Goal: Task Accomplishment & Management: Complete application form

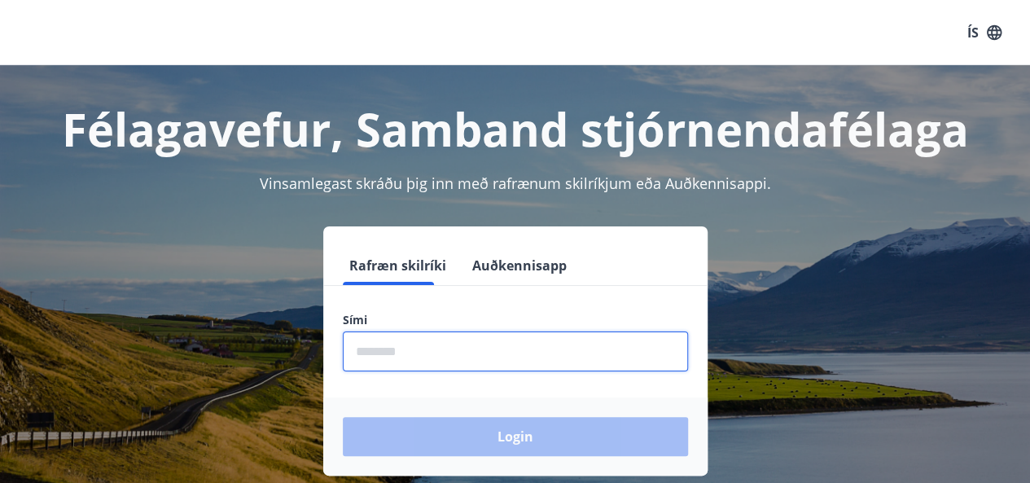
click at [448, 350] on input "phone" at bounding box center [515, 351] width 345 height 40
type input "********"
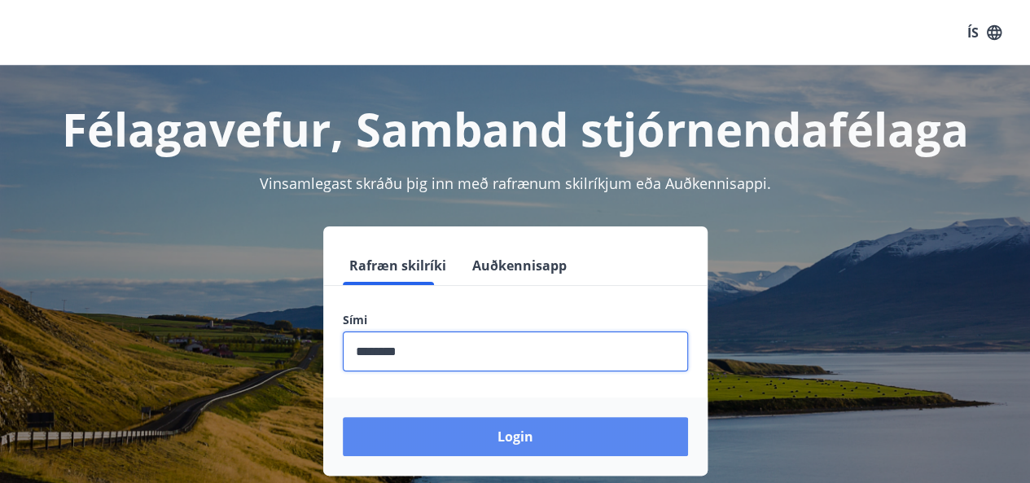
click at [463, 435] on button "Login" at bounding box center [515, 436] width 345 height 39
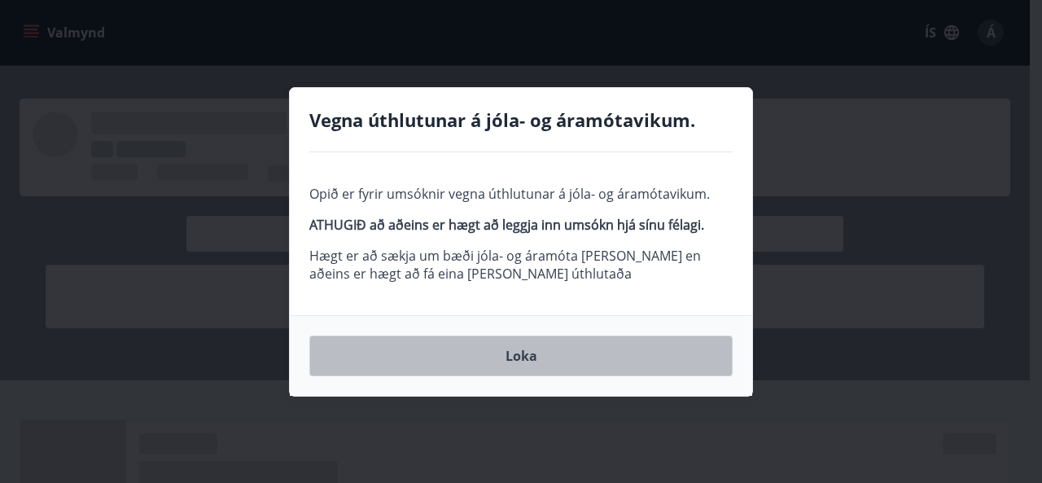
click at [523, 345] on button "Loka" at bounding box center [520, 356] width 423 height 41
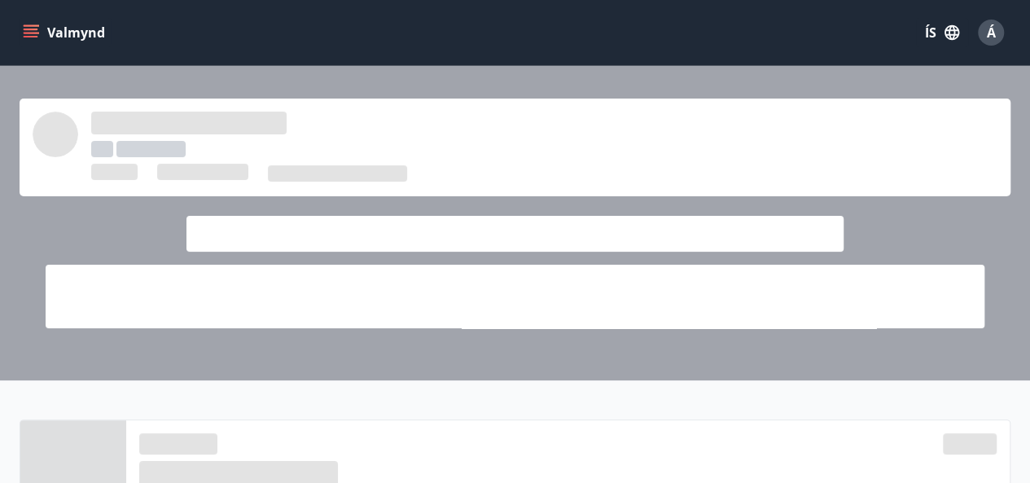
click at [450, 43] on div "Valmynd ÍS Á" at bounding box center [515, 32] width 991 height 39
click at [37, 25] on icon "menu" at bounding box center [33, 26] width 18 height 2
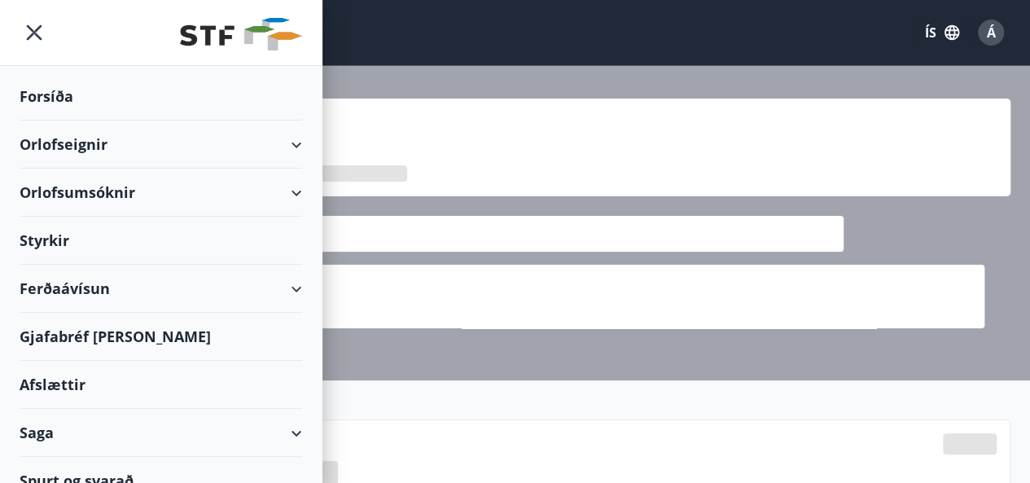
click at [50, 242] on div "Styrkir" at bounding box center [161, 241] width 283 height 48
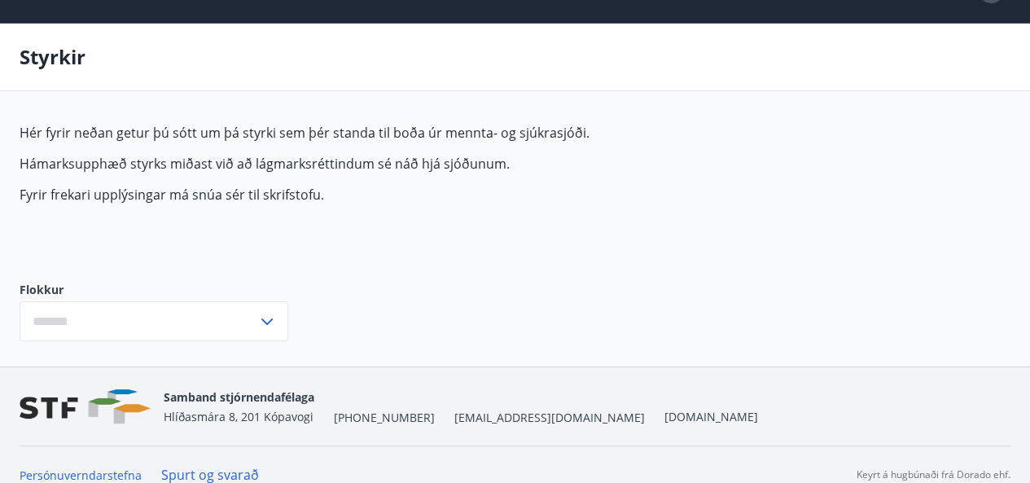
scroll to position [61, 0]
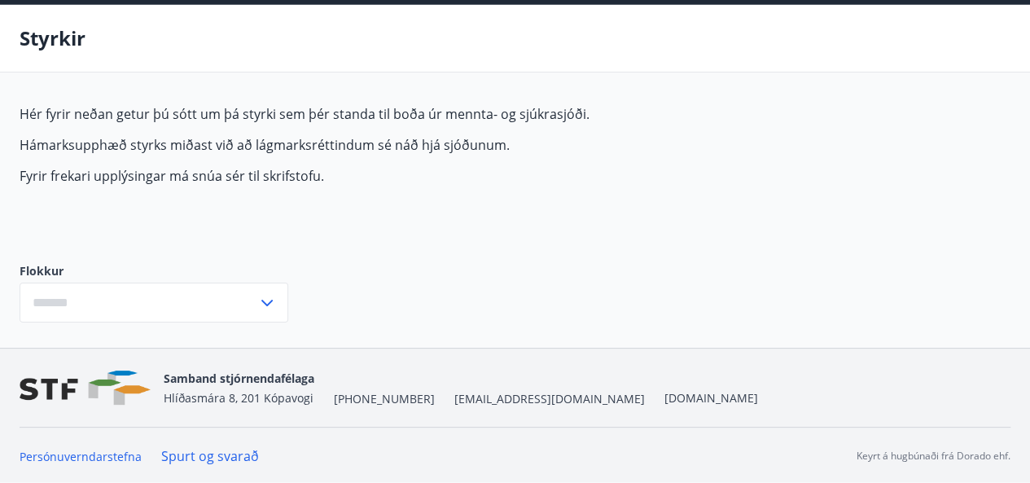
click at [253, 301] on input "text" at bounding box center [139, 303] width 238 height 40
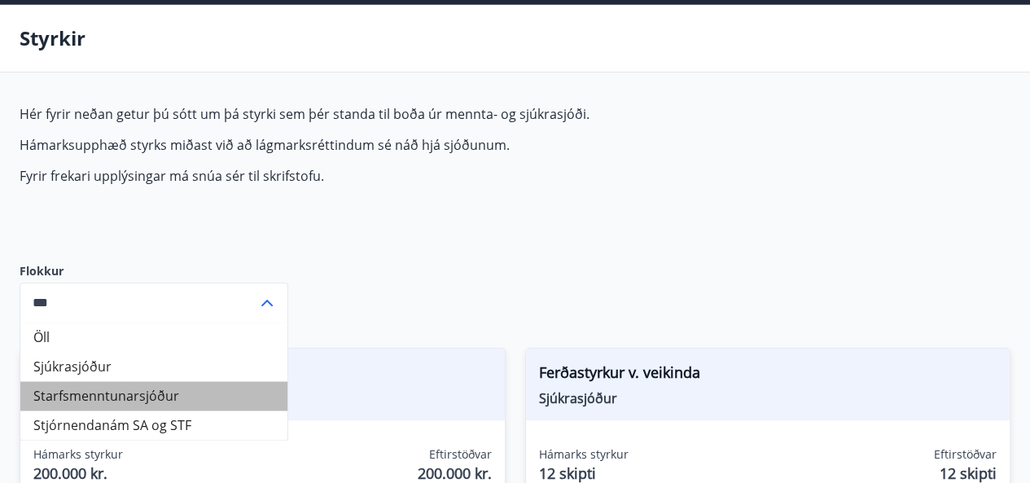
click at [156, 388] on li "Starfsmenntunarsjóður" at bounding box center [153, 395] width 267 height 29
type input "**********"
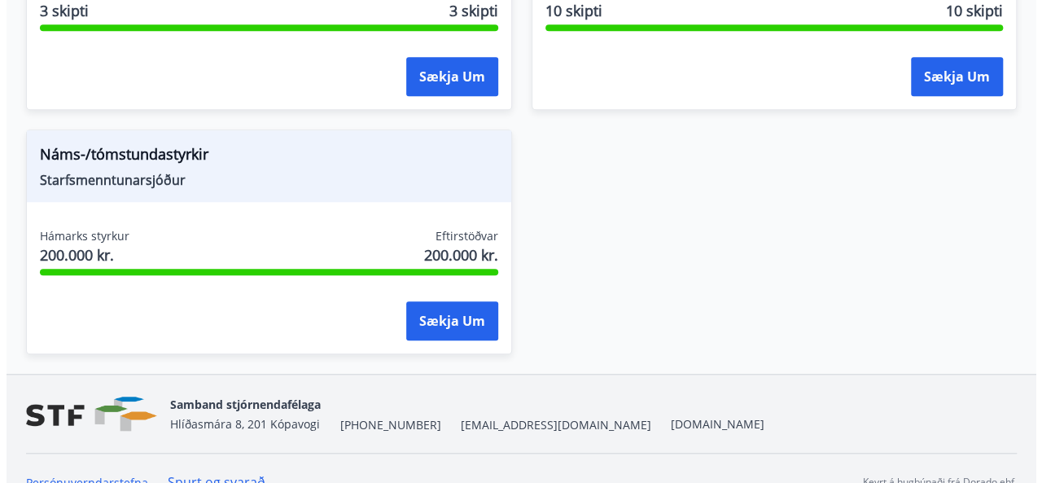
scroll to position [549, 0]
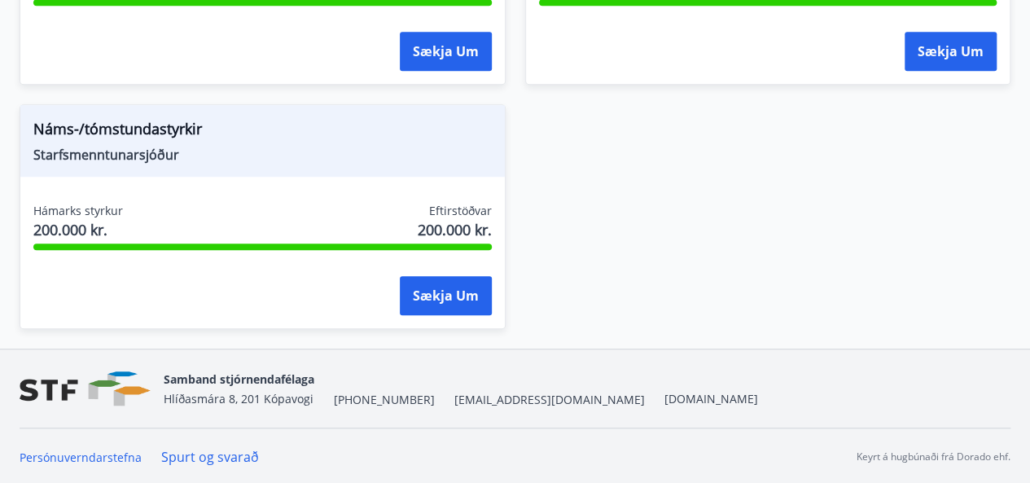
click at [634, 242] on div "Ferðastyrkur Starfsmenntunarsjóður Hámarks styrkur 3 skipti Eftirstöðvar 3 skip…" at bounding box center [505, 84] width 1011 height 489
click at [450, 291] on button "Sækja um" at bounding box center [446, 295] width 92 height 39
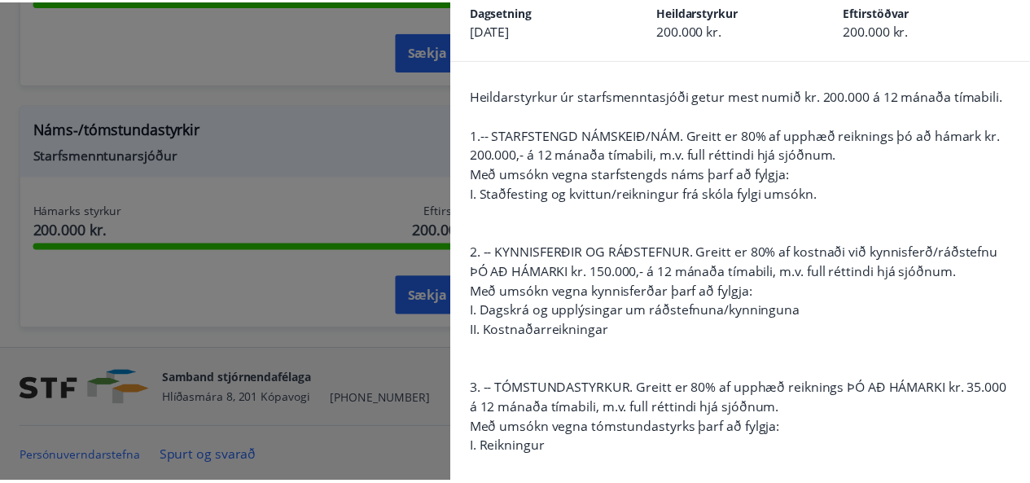
scroll to position [163, 0]
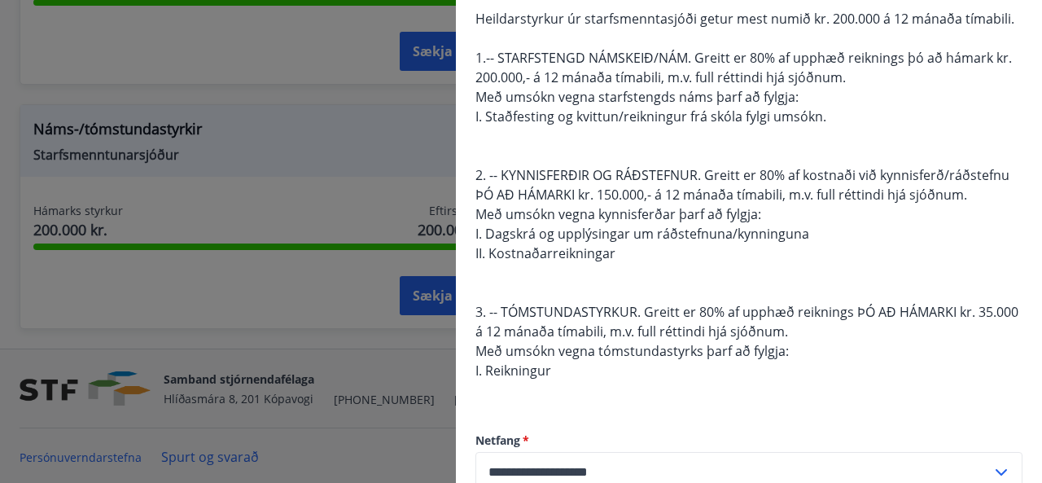
click at [301, 108] on div at bounding box center [521, 241] width 1042 height 483
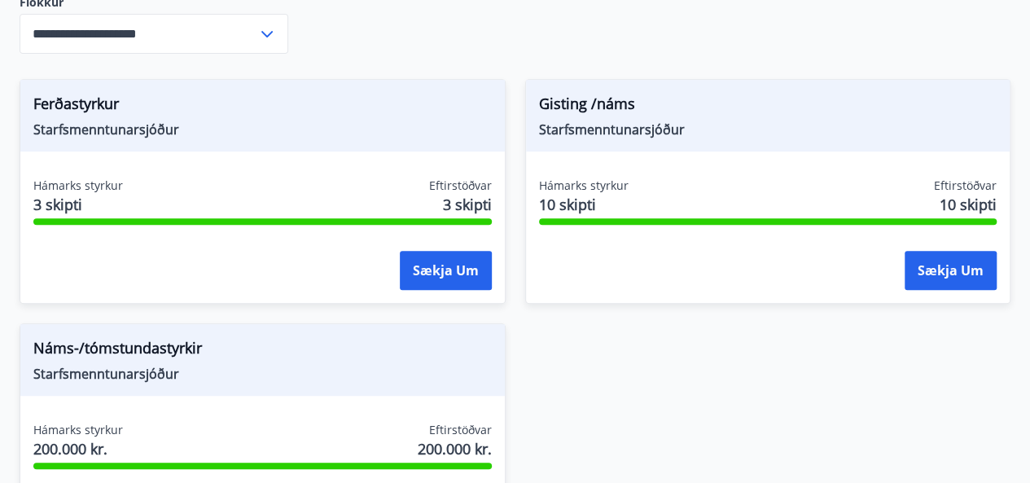
scroll to position [142, 0]
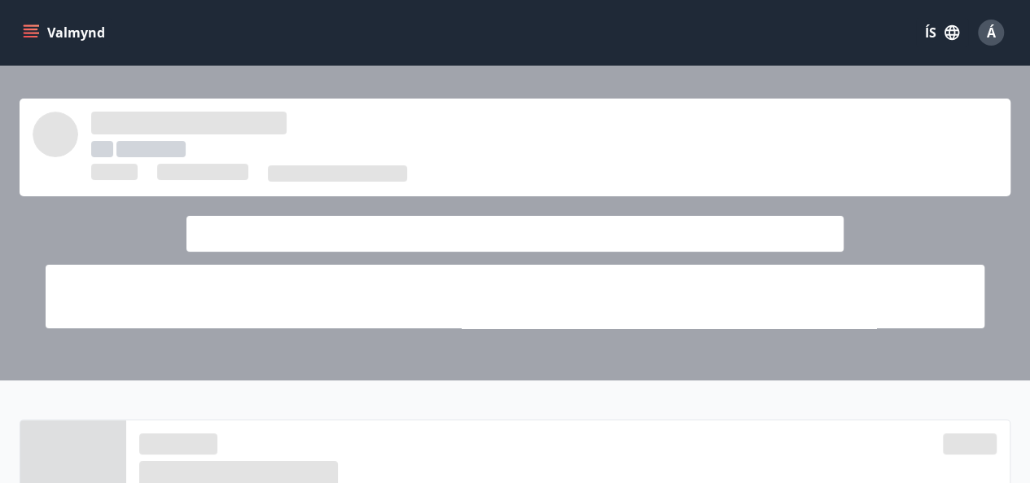
click at [21, 33] on button "Valmynd" at bounding box center [66, 32] width 92 height 29
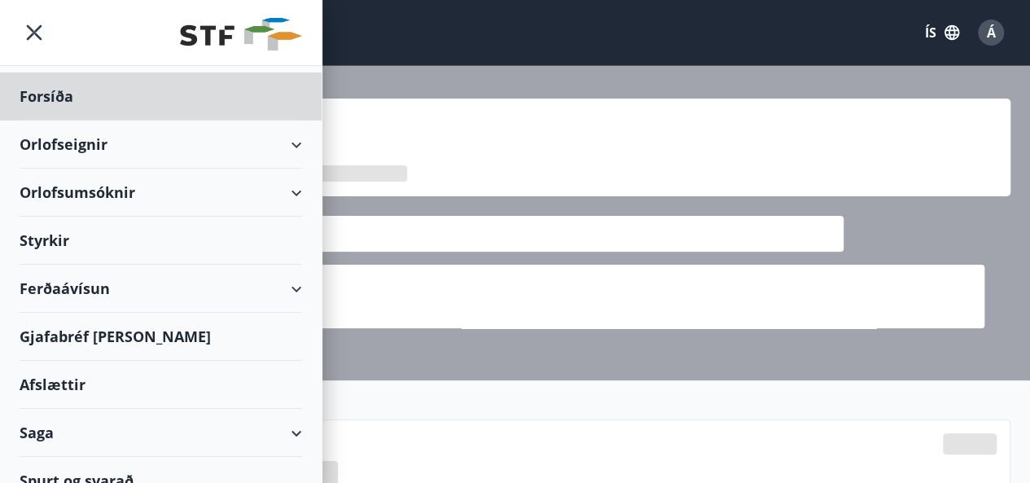
click at [62, 232] on div "Styrkir" at bounding box center [161, 241] width 283 height 48
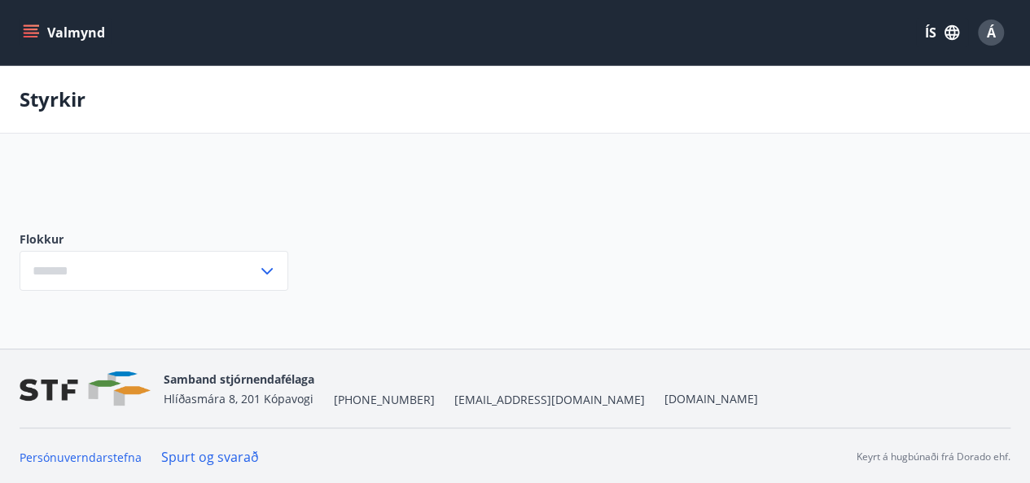
click at [67, 259] on input "text" at bounding box center [139, 271] width 238 height 40
click at [262, 272] on icon at bounding box center [266, 271] width 11 height 7
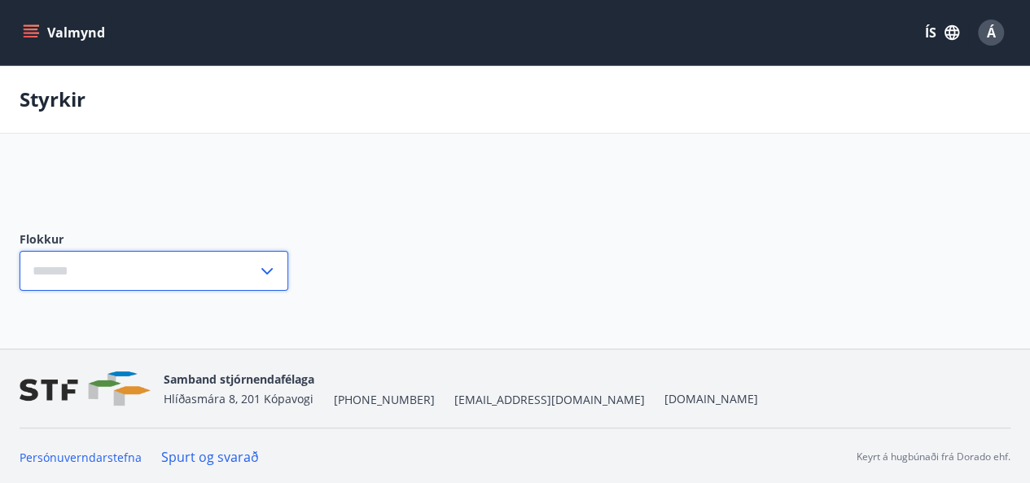
click at [234, 265] on input "text" at bounding box center [139, 271] width 238 height 40
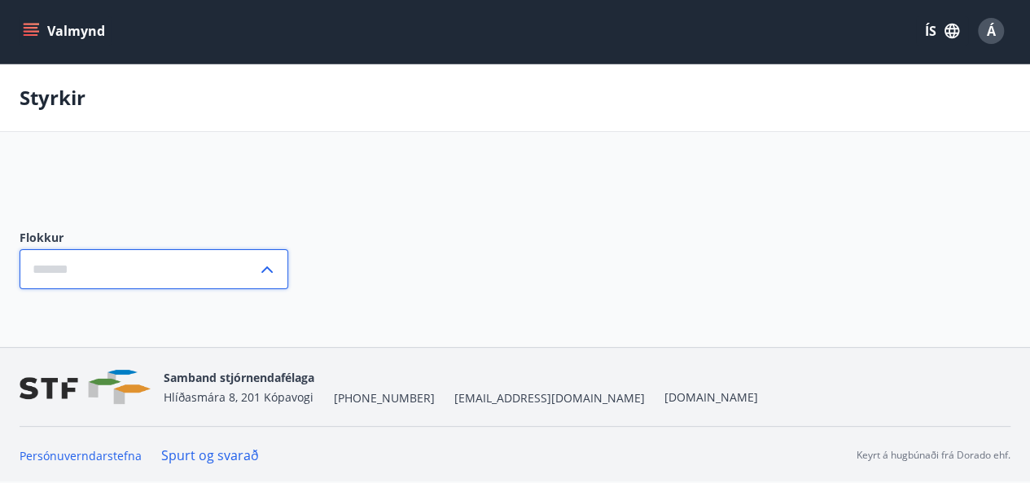
click at [61, 258] on input "text" at bounding box center [139, 269] width 238 height 40
click at [264, 260] on icon at bounding box center [267, 270] width 20 height 20
type input "***"
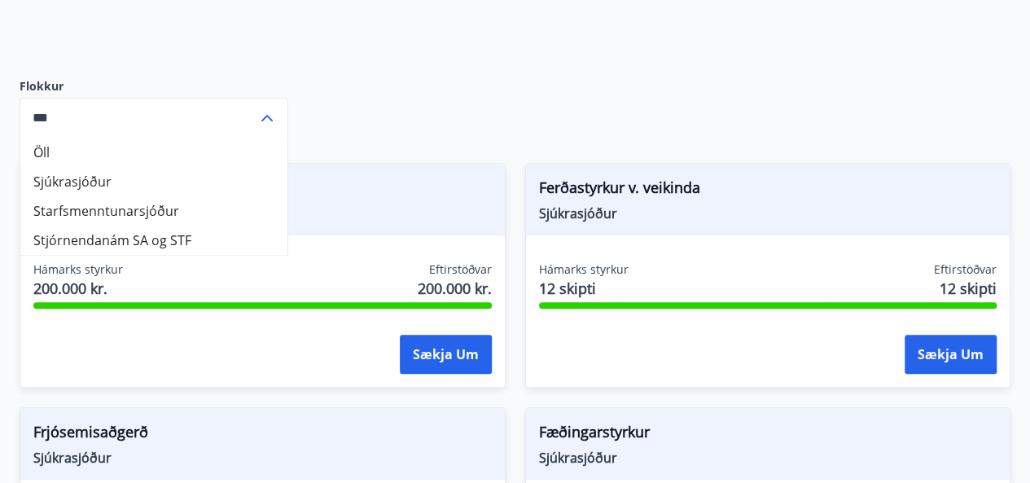
scroll to position [409, 0]
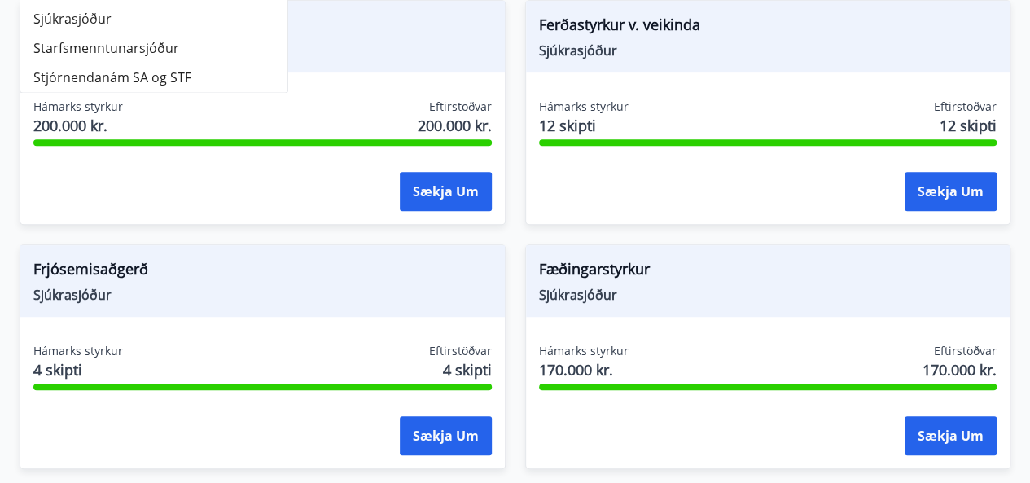
click at [577, 235] on div "Fæðingarstyrkur Sjúkrasjóður Hámarks styrkur 170.000 kr. Eftirstöðvar 170.000 k…" at bounding box center [759, 347] width 506 height 244
click at [511, 228] on div "Fæðingarstyrkur Sjúkrasjóður Hámarks styrkur 170.000 kr. Eftirstöðvar 170.000 k…" at bounding box center [759, 347] width 506 height 244
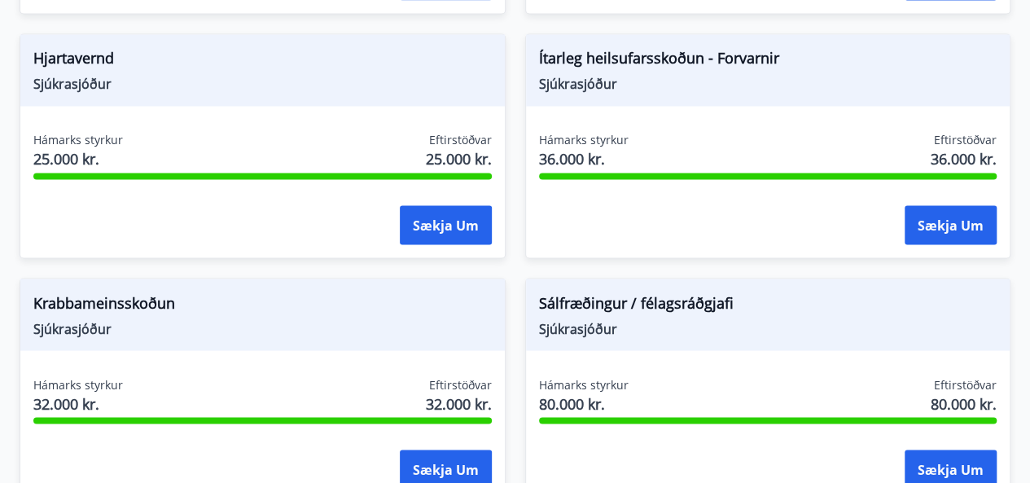
scroll to position [1386, 0]
